Goal: Task Accomplishment & Management: Manage account settings

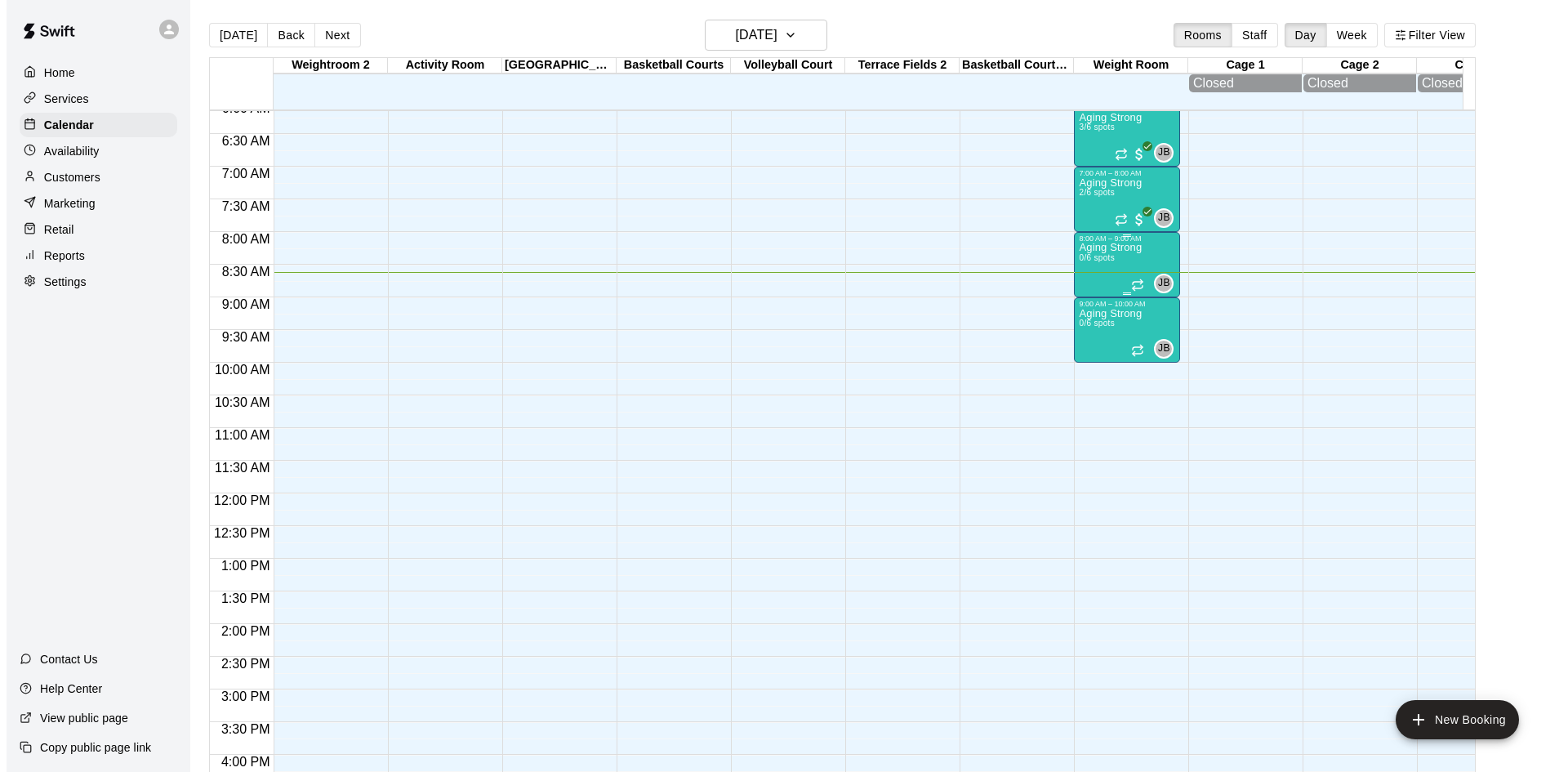
scroll to position [400, 0]
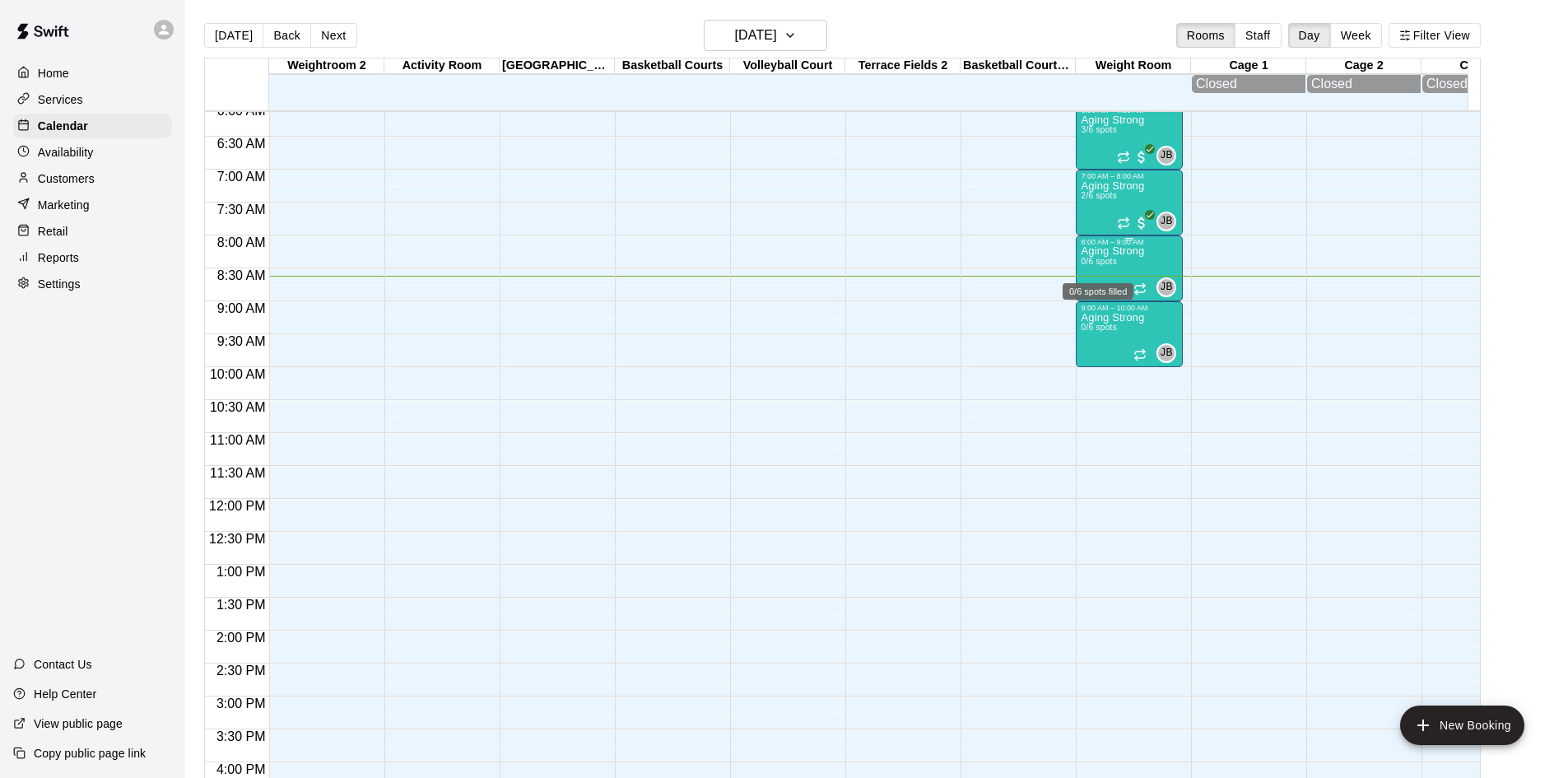
click at [1097, 266] on span "0/6 spots" at bounding box center [1098, 261] width 36 height 9
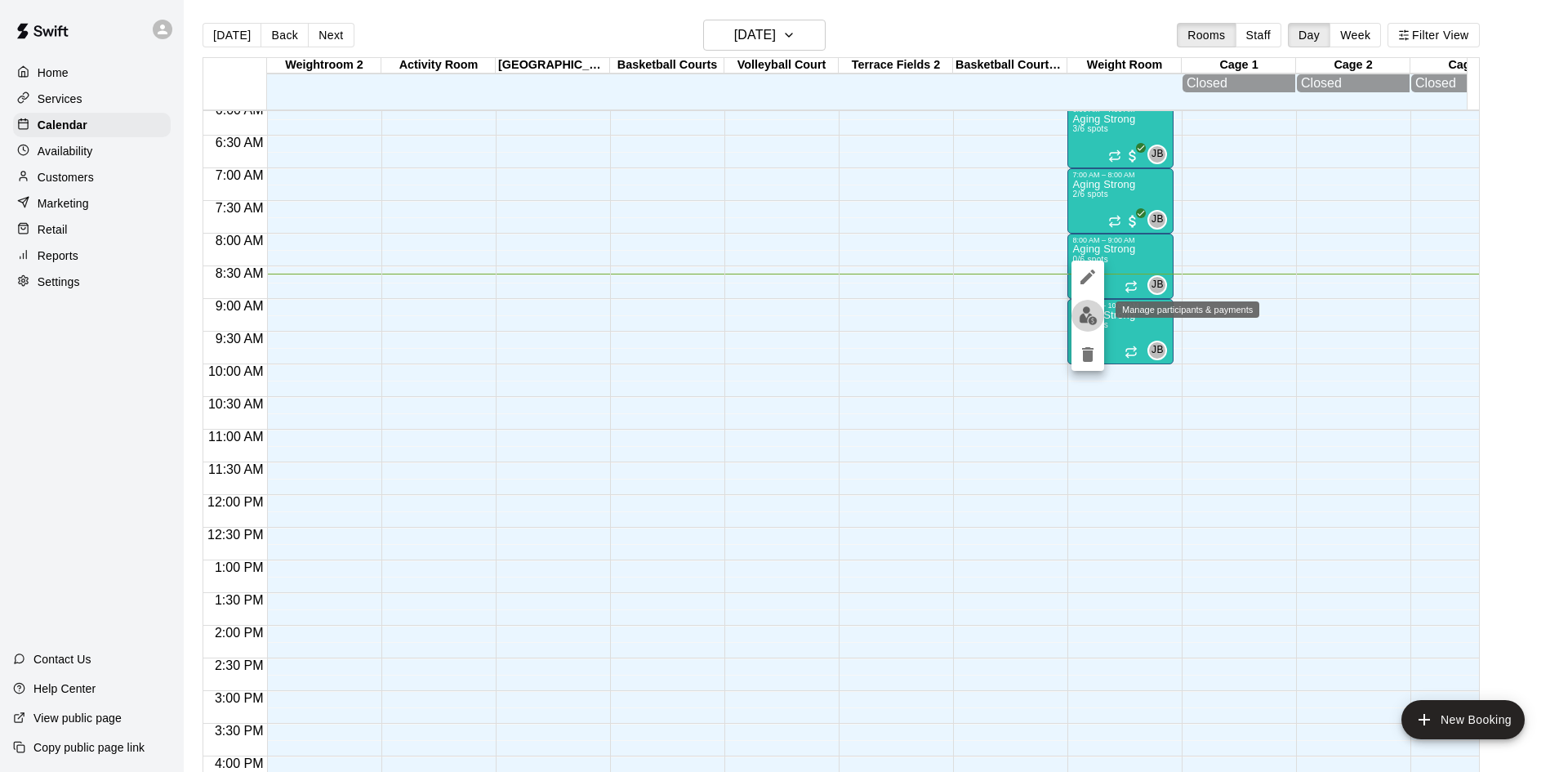
click at [1093, 316] on img "edit" at bounding box center [1088, 316] width 18 height 18
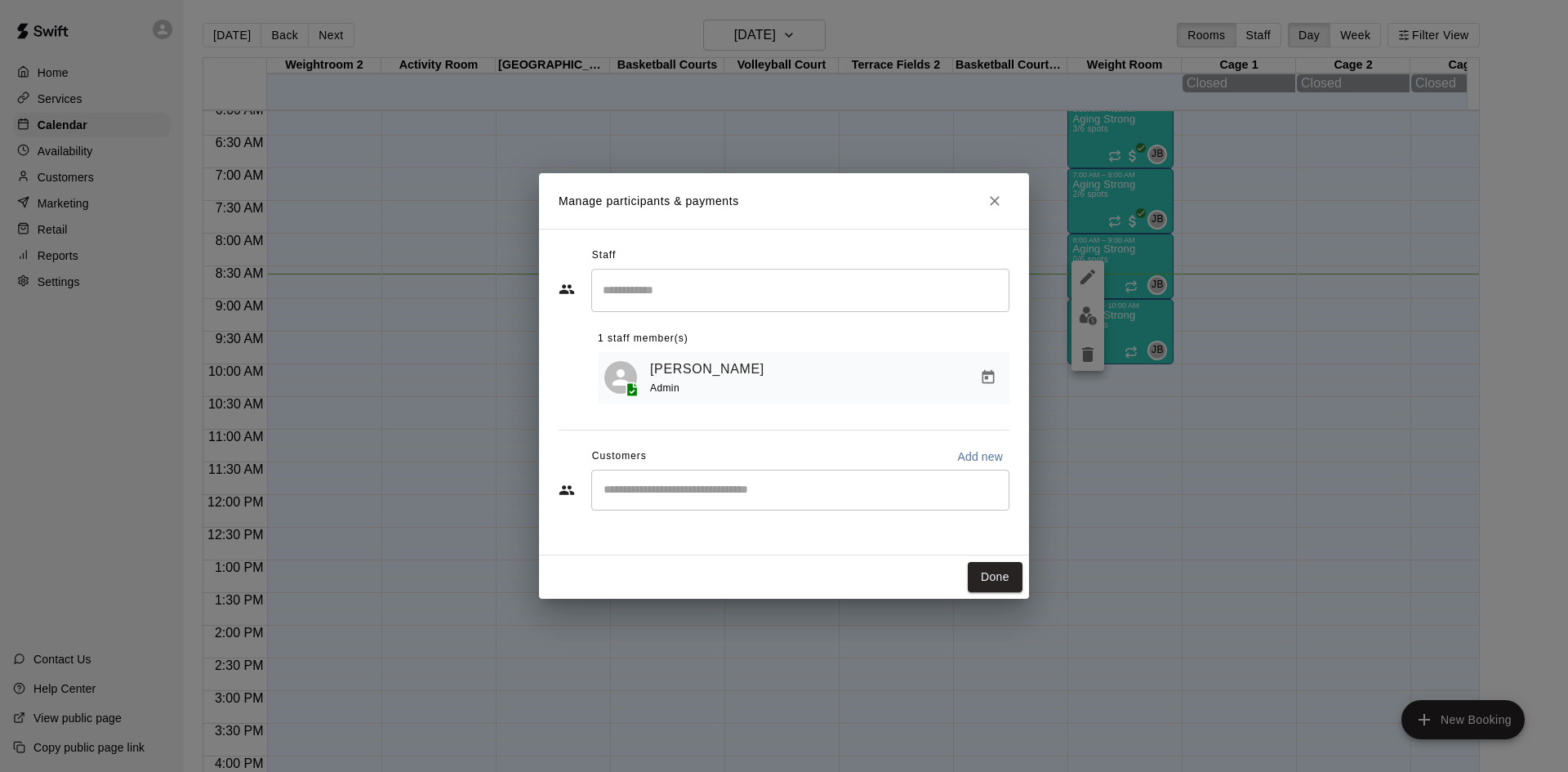
click at [758, 518] on div "Staff ​ 1 staff member(s) [PERSON_NAME] Admin Customers Add new ​" at bounding box center [784, 385] width 451 height 283
click at [774, 496] on input "Start typing to search customers..." at bounding box center [801, 490] width 403 height 17
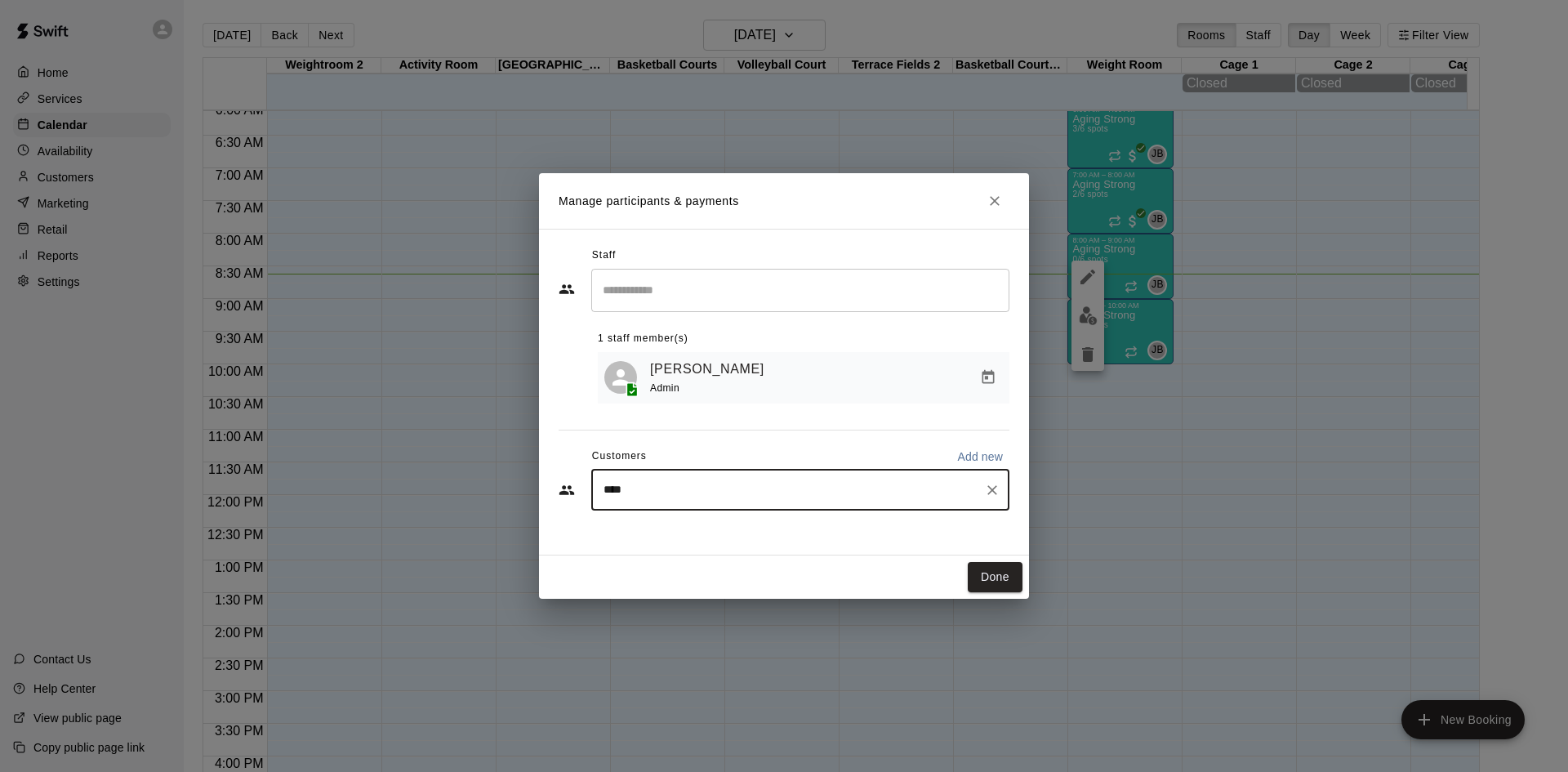
type input "*****"
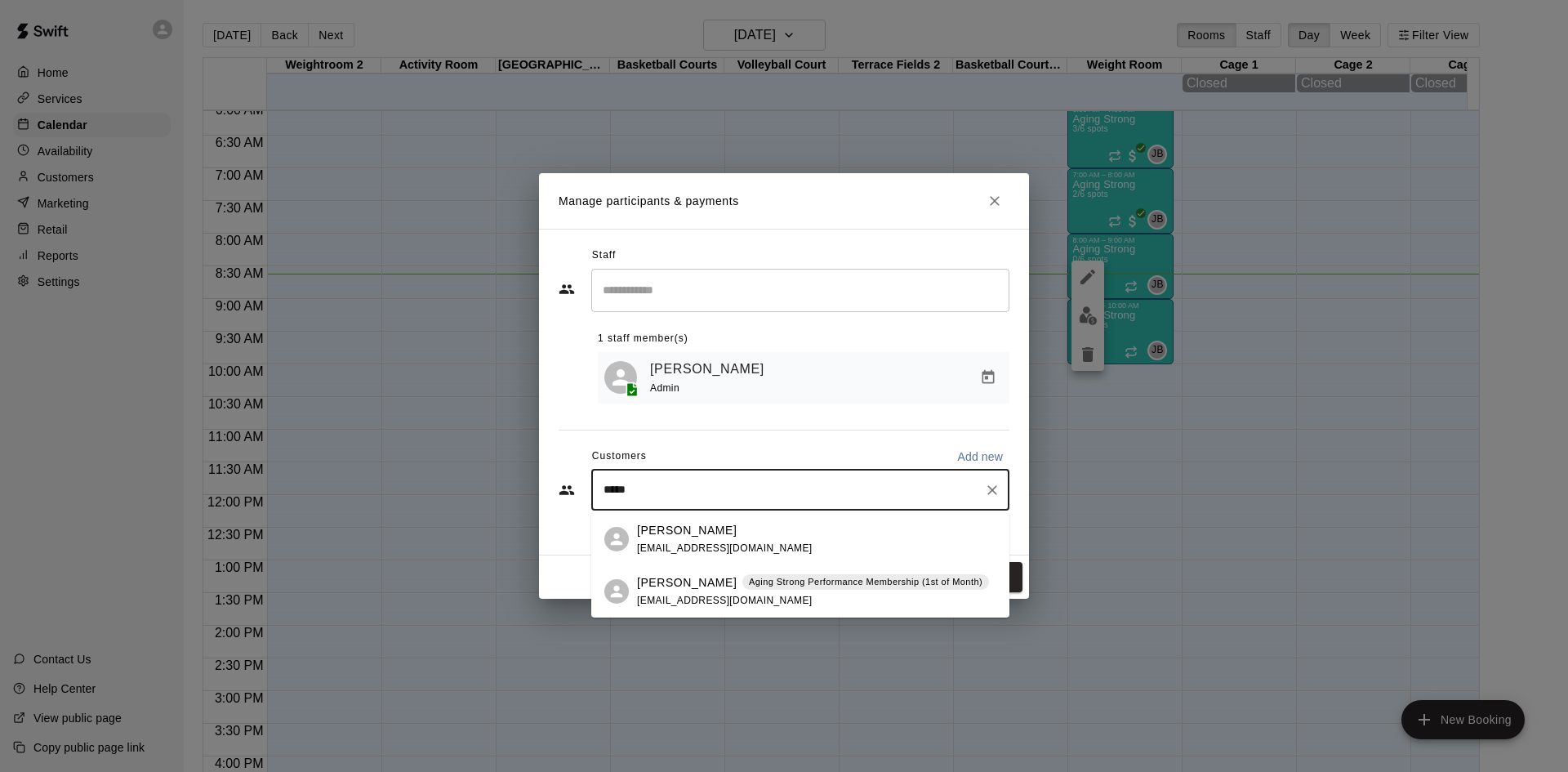
click at [714, 586] on p "[PERSON_NAME]" at bounding box center [686, 582] width 99 height 17
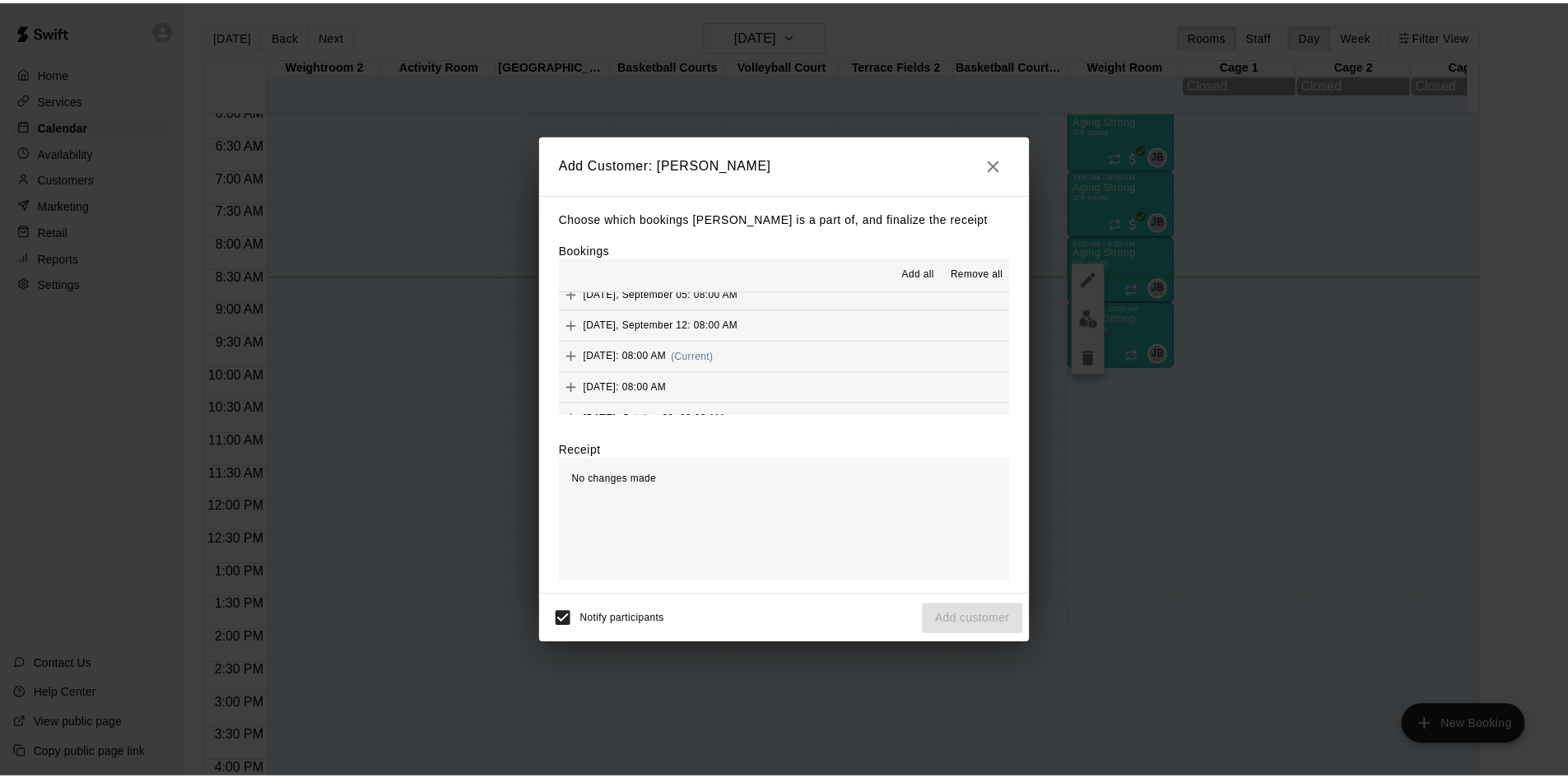
scroll to position [823, 0]
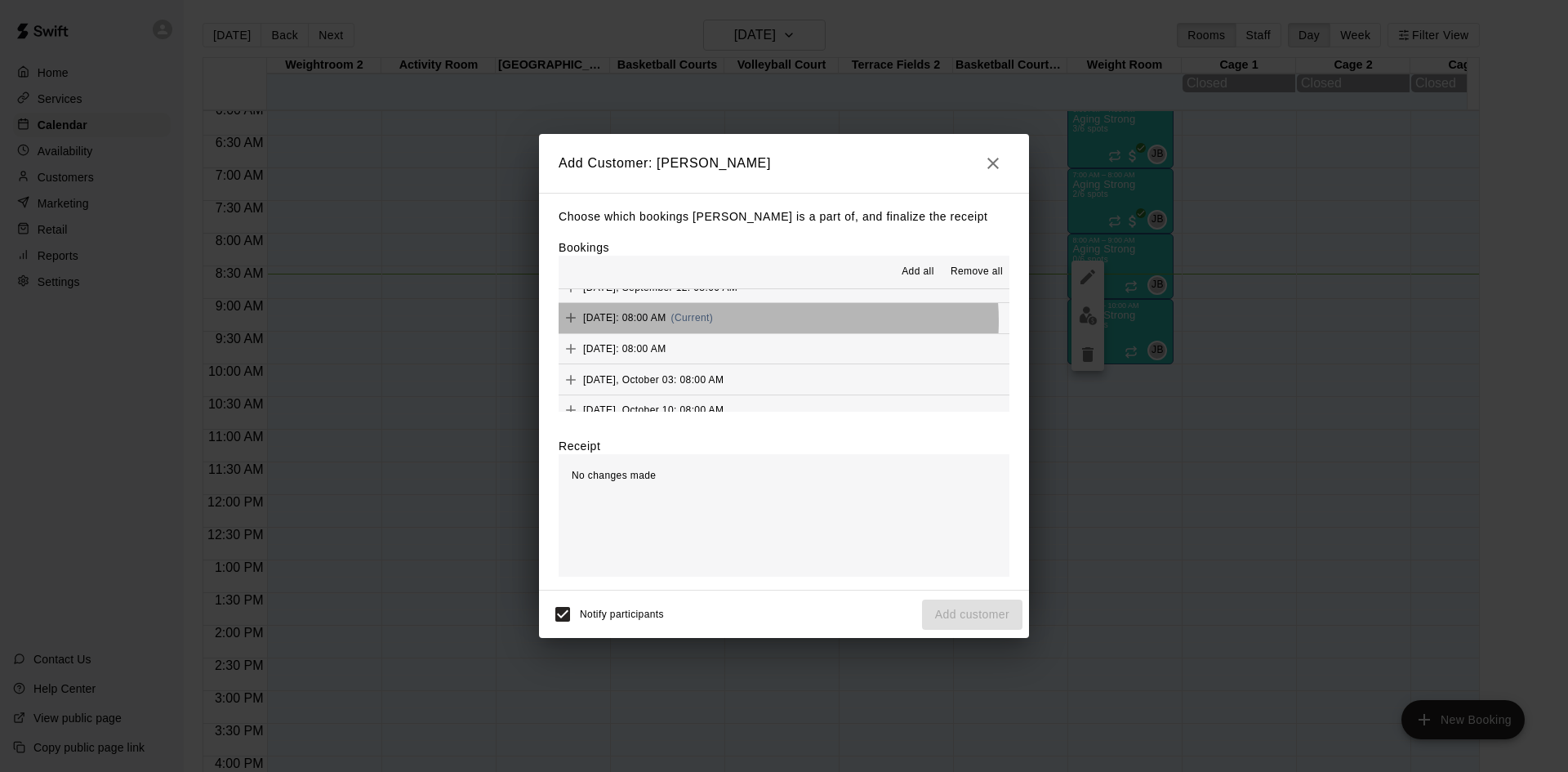
click at [714, 322] on span "(Current)" at bounding box center [693, 317] width 42 height 11
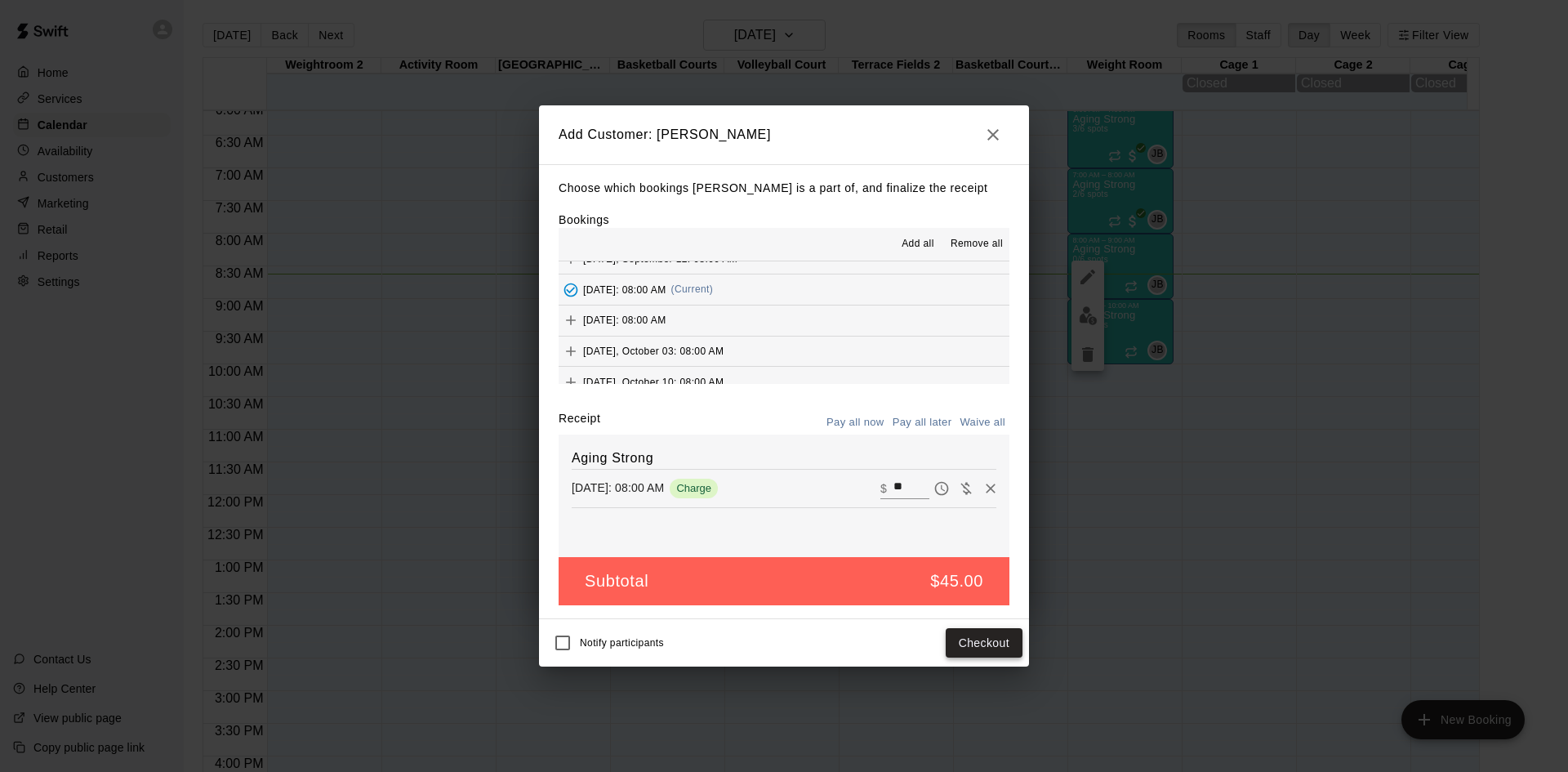
click at [971, 639] on button "Checkout" at bounding box center [984, 643] width 76 height 30
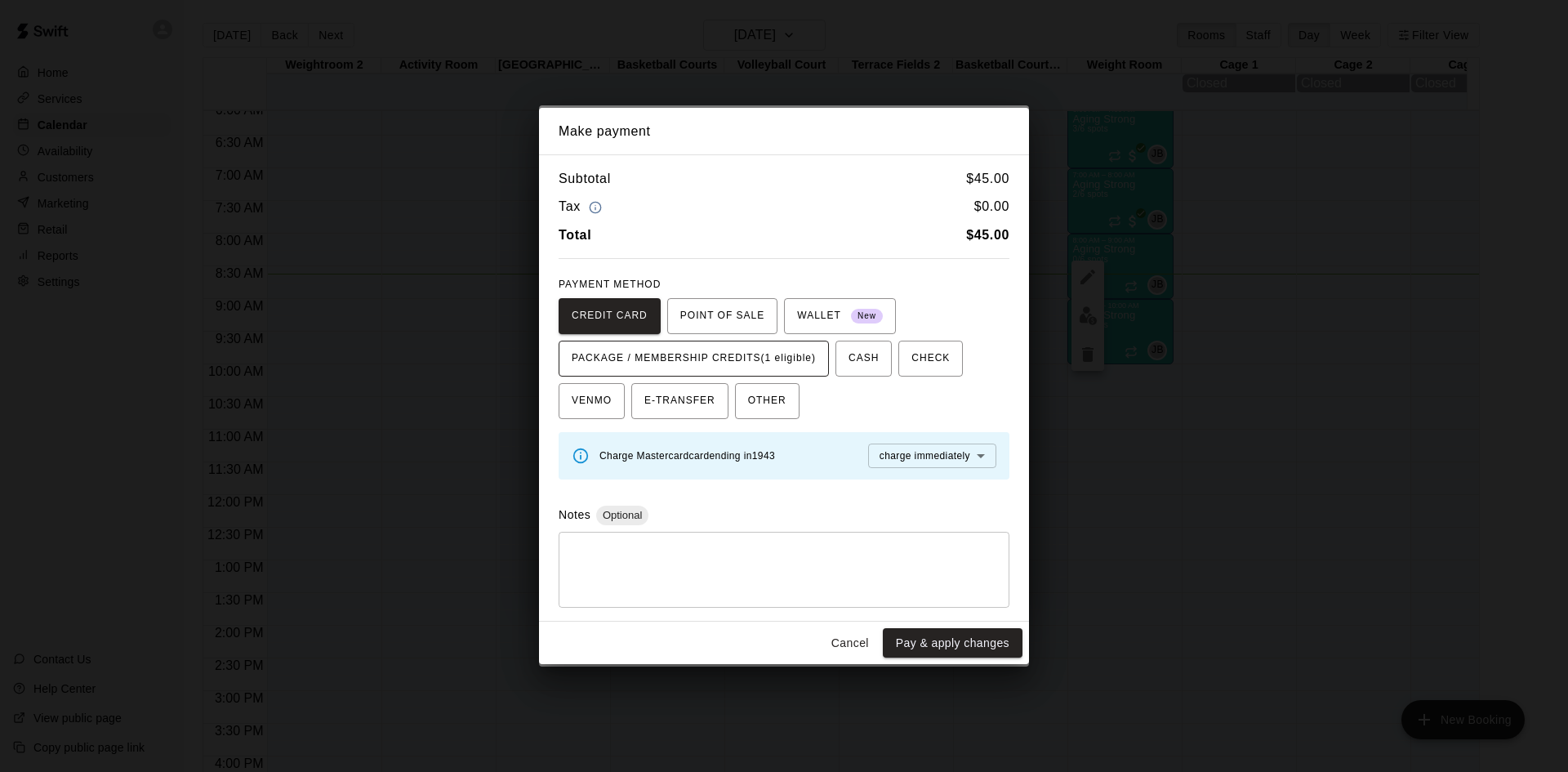
click at [779, 356] on span "PACKAGE / MEMBERSHIP CREDITS (1 eligible)" at bounding box center [693, 358] width 244 height 26
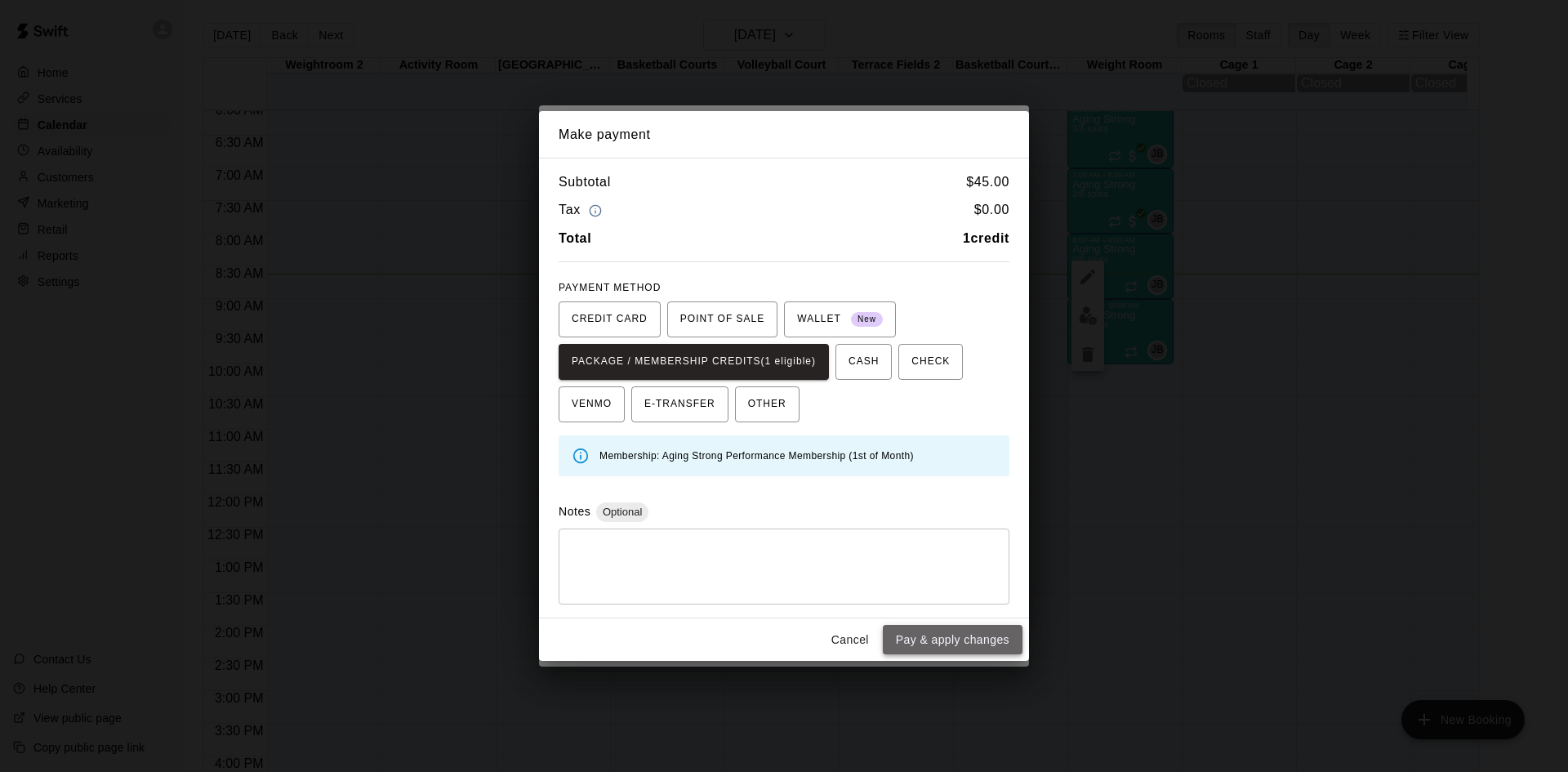
click at [932, 647] on button "Pay & apply changes" at bounding box center [952, 639] width 140 height 30
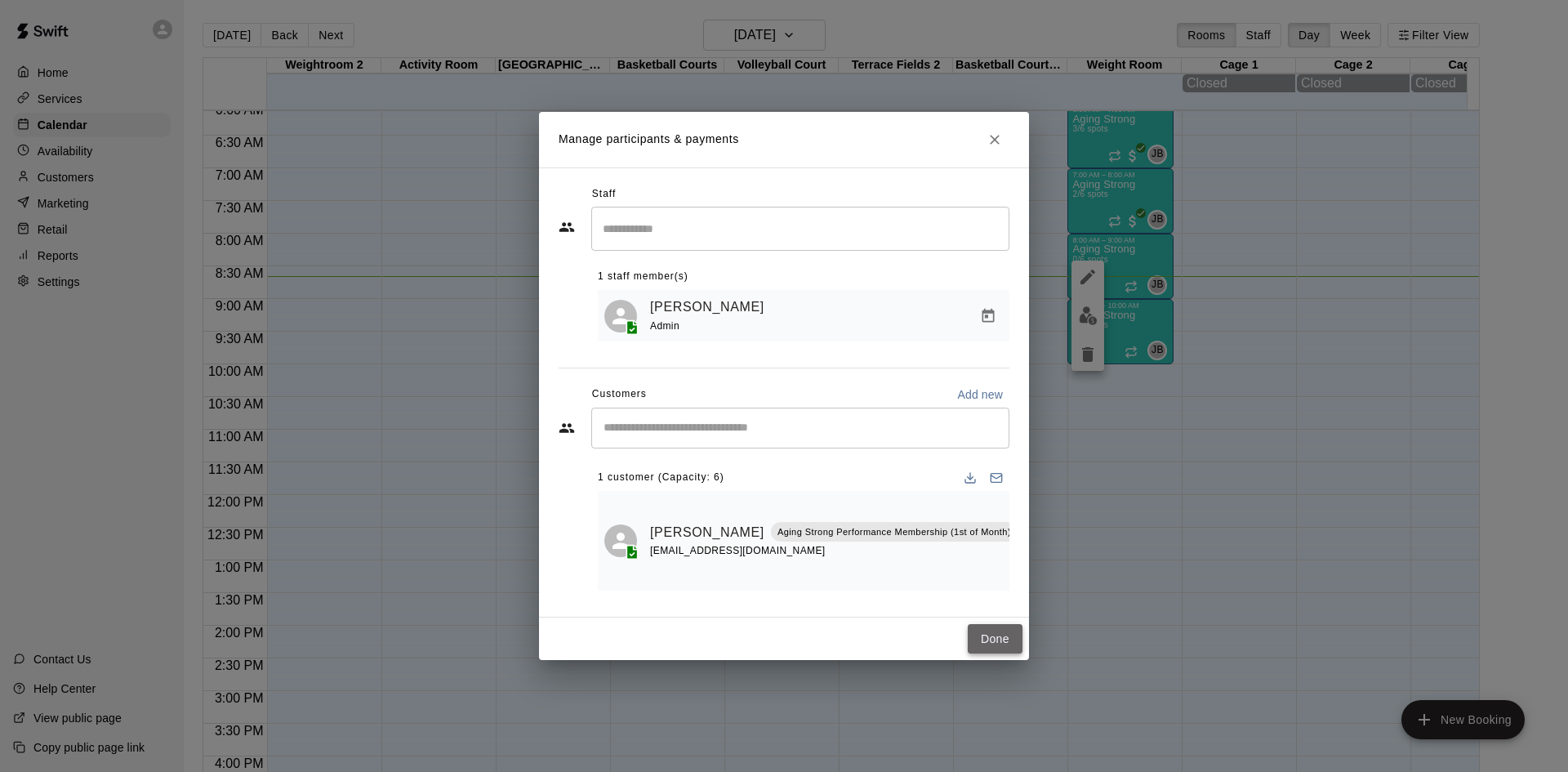
click at [985, 635] on button "Done" at bounding box center [995, 639] width 54 height 30
